Goal: Go to known website: Access a specific website the user already knows

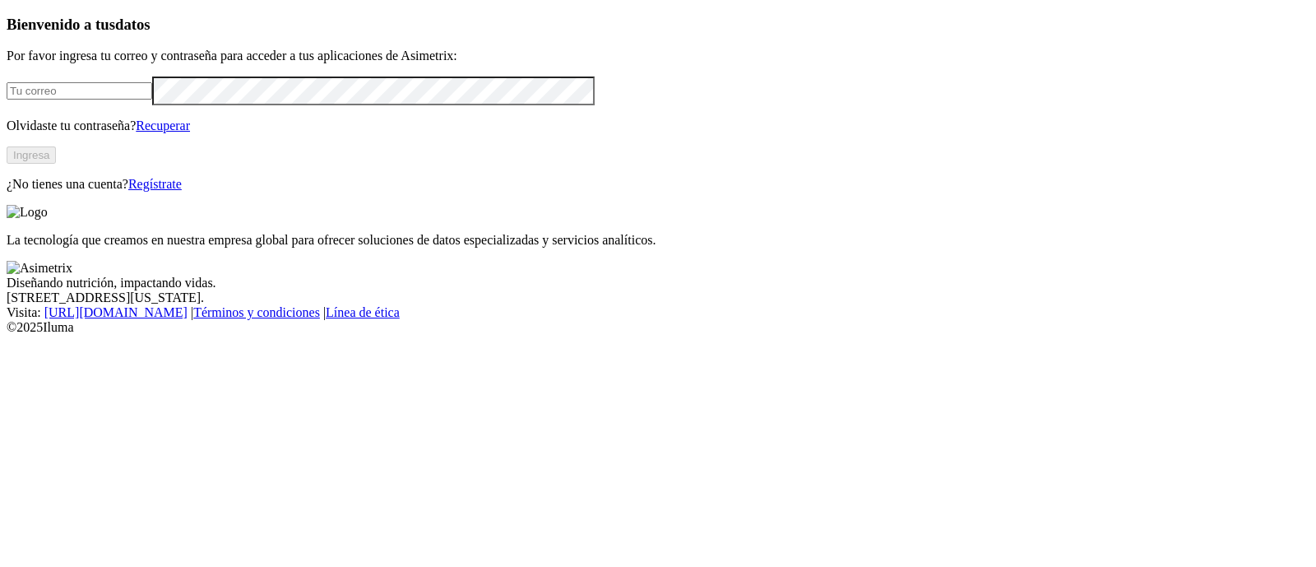
type input "[PERSON_NAME][EMAIL_ADDRESS][PERSON_NAME][DOMAIN_NAME]"
click at [56, 164] on button "Ingresa" at bounding box center [31, 154] width 49 height 17
